Goal: Find contact information: Obtain details needed to contact an individual or organization

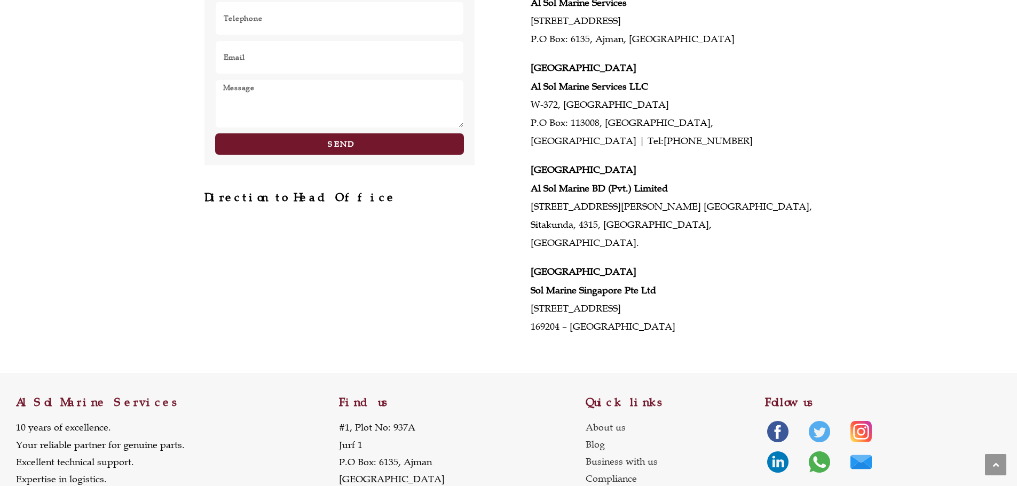
scroll to position [516, 0]
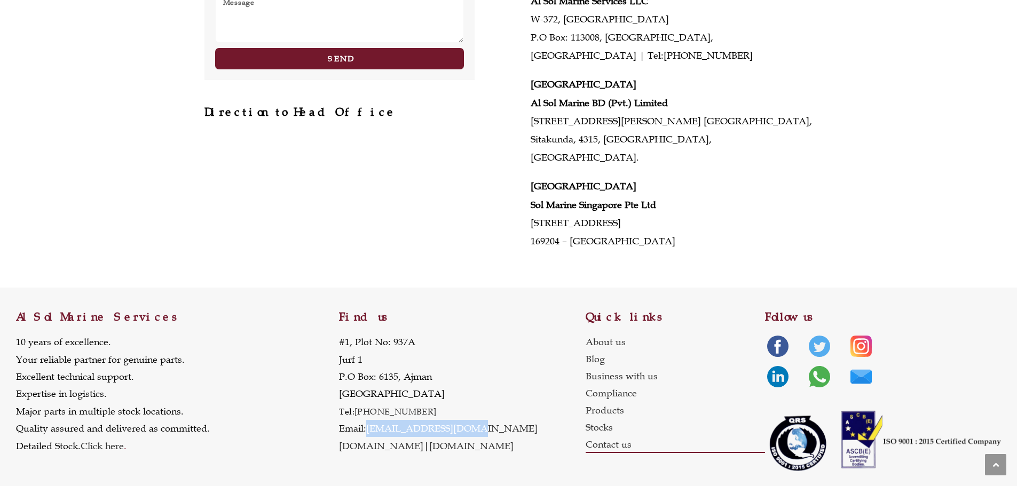
drag, startPoint x: 478, startPoint y: 409, endPoint x: 368, endPoint y: 416, distance: 109.6
click at [368, 416] on p "[STREET_ADDRESS] Tel: [PHONE_NUMBER] Email: [EMAIL_ADDRESS][DOMAIN_NAME] [DOMAI…" at bounding box center [438, 394] width 199 height 121
copy link "[EMAIL_ADDRESS][DOMAIN_NAME]"
click at [782, 155] on div "HEAD OFFICE & MAIN WAREHOUSE Al Sol Marine Services [STREET_ADDRESS] [GEOGRAPHI…" at bounding box center [663, 70] width 298 height 361
